Goal: Task Accomplishment & Management: Manage account settings

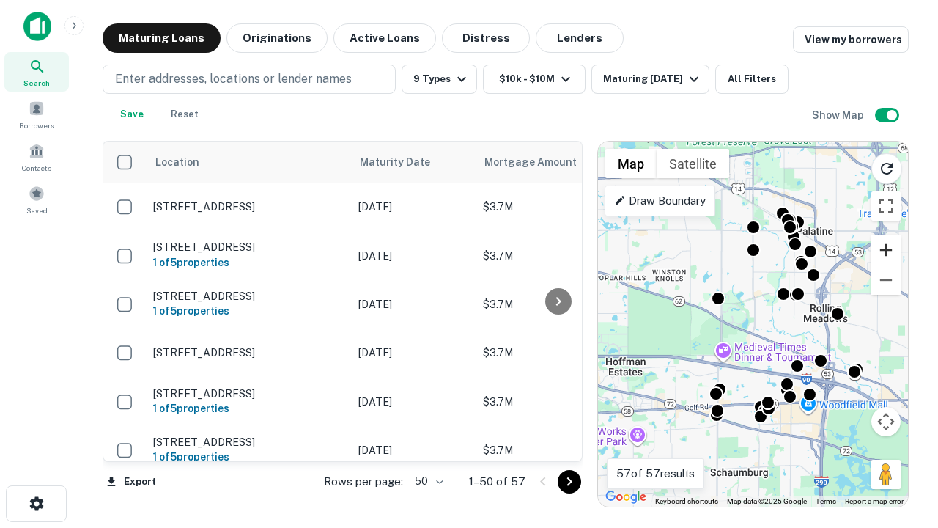
click at [886, 250] on button "Zoom in" at bounding box center [885, 249] width 29 height 29
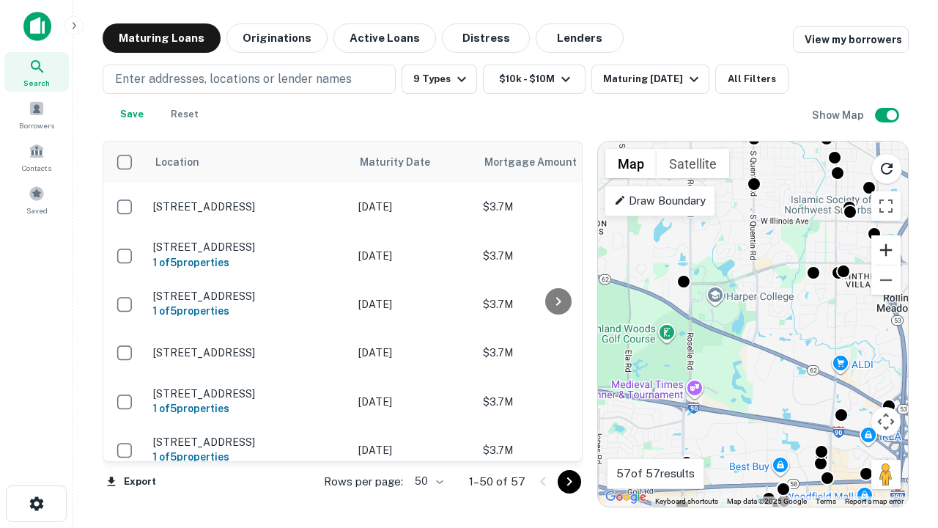
click at [886, 250] on button "Zoom in" at bounding box center [885, 249] width 29 height 29
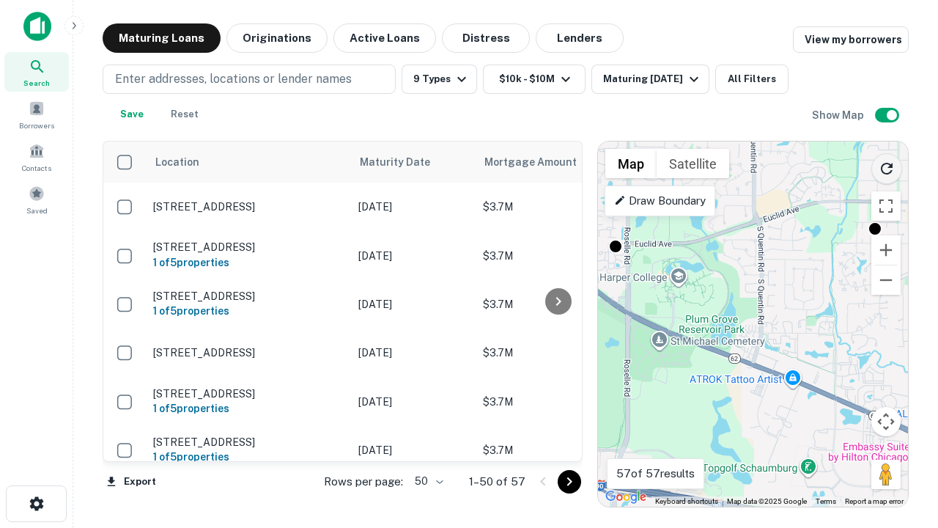
click at [887, 166] on icon "Reload search area" at bounding box center [887, 169] width 18 height 18
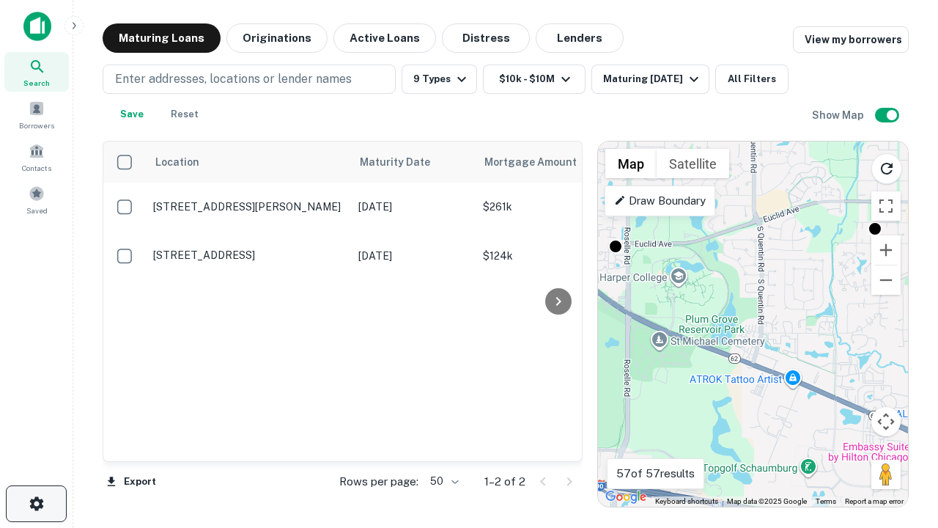
click at [36, 503] on icon "button" at bounding box center [37, 504] width 18 height 18
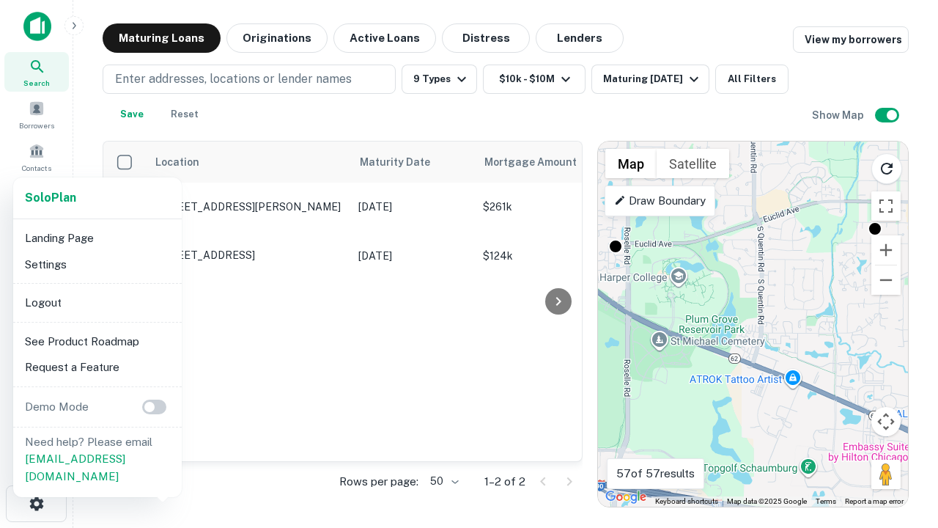
click at [97, 302] on li "Logout" at bounding box center [97, 302] width 157 height 26
